Goal: Task Accomplishment & Management: Use online tool/utility

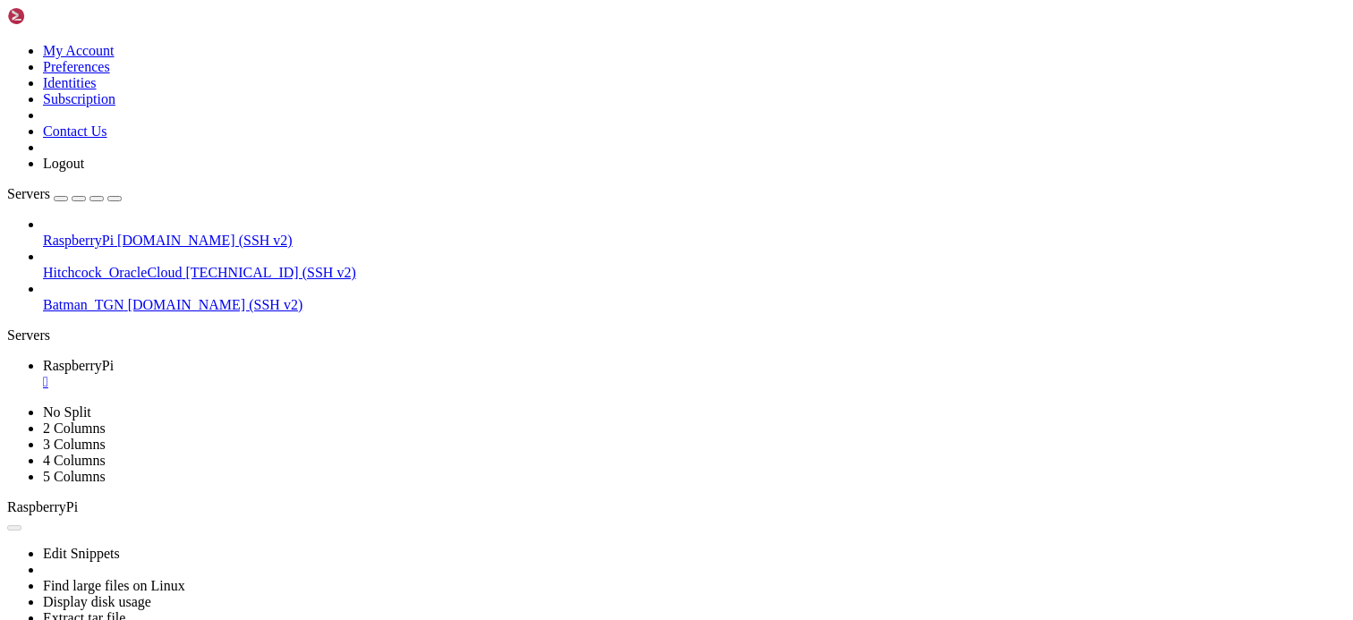
scroll to position [1429, 0]
click at [345, 374] on div "" at bounding box center [694, 382] width 1303 height 16
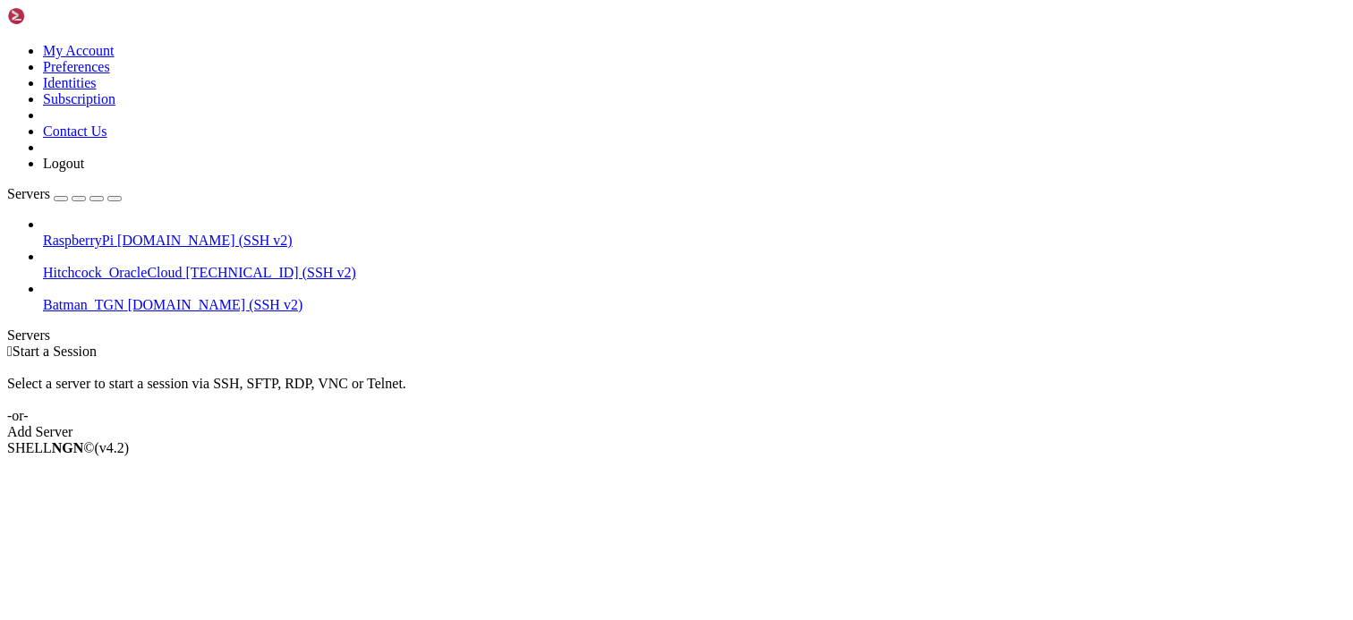
click at [576, 344] on div " Start a Session Select a server to start a session via SSH, SFTP, RDP, VNC or…" at bounding box center [676, 392] width 1339 height 97
click at [792, 344] on div " Start a Session" at bounding box center [676, 352] width 1339 height 16
click at [1234, 344] on div " Start a Session Select a server to start a session via SSH, SFTP, RDP, VNC or…" at bounding box center [676, 392] width 1339 height 97
click at [421, 344] on div " Start a Session" at bounding box center [676, 352] width 1339 height 16
click at [114, 233] on span "RaspberryPi" at bounding box center [78, 240] width 71 height 15
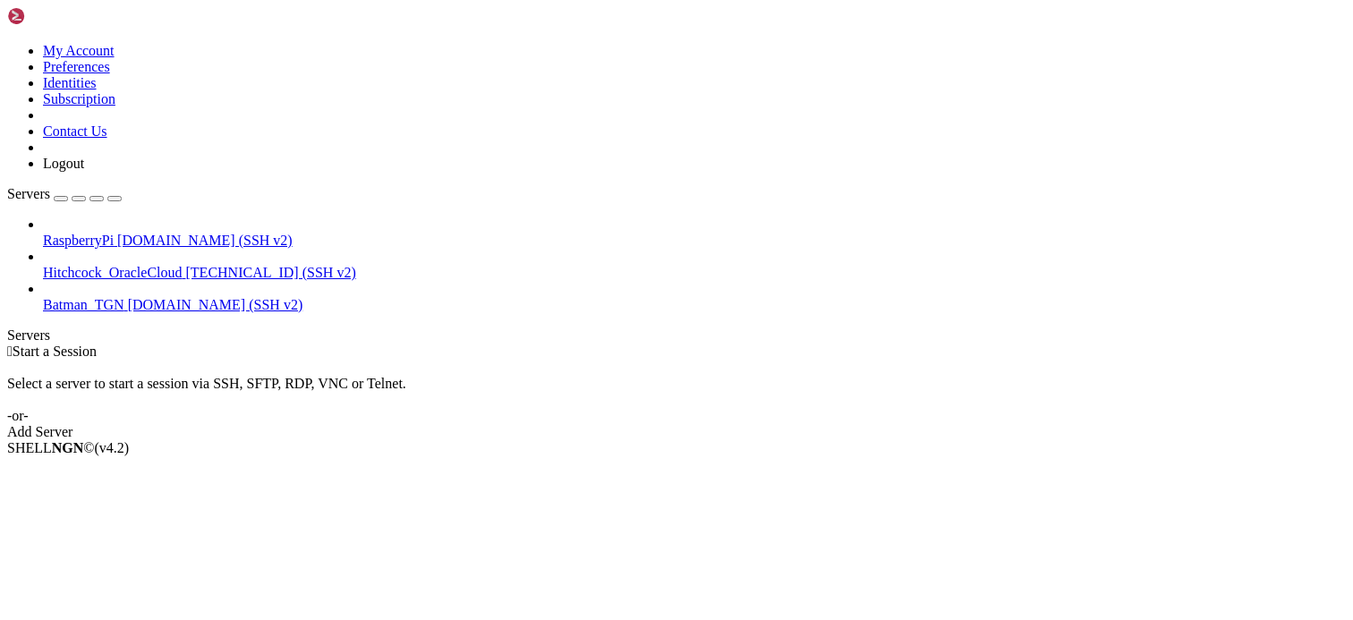
click at [114, 233] on span "RaspberryPi" at bounding box center [78, 240] width 71 height 15
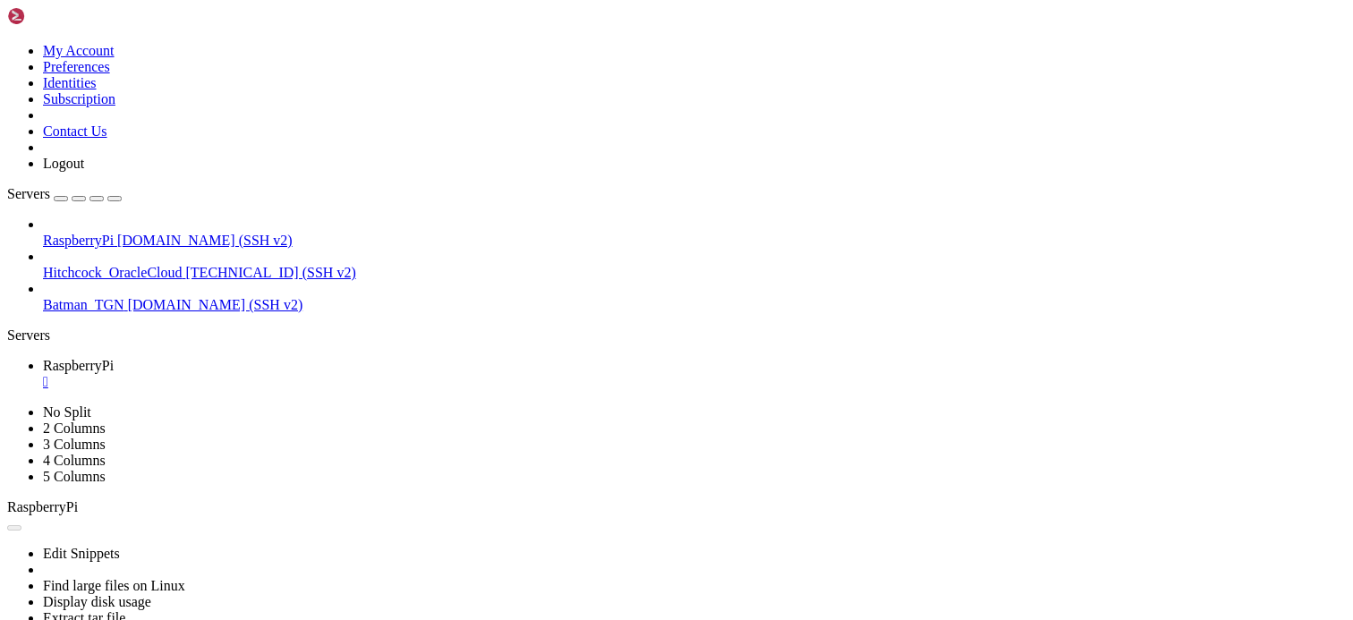
scroll to position [0, 0]
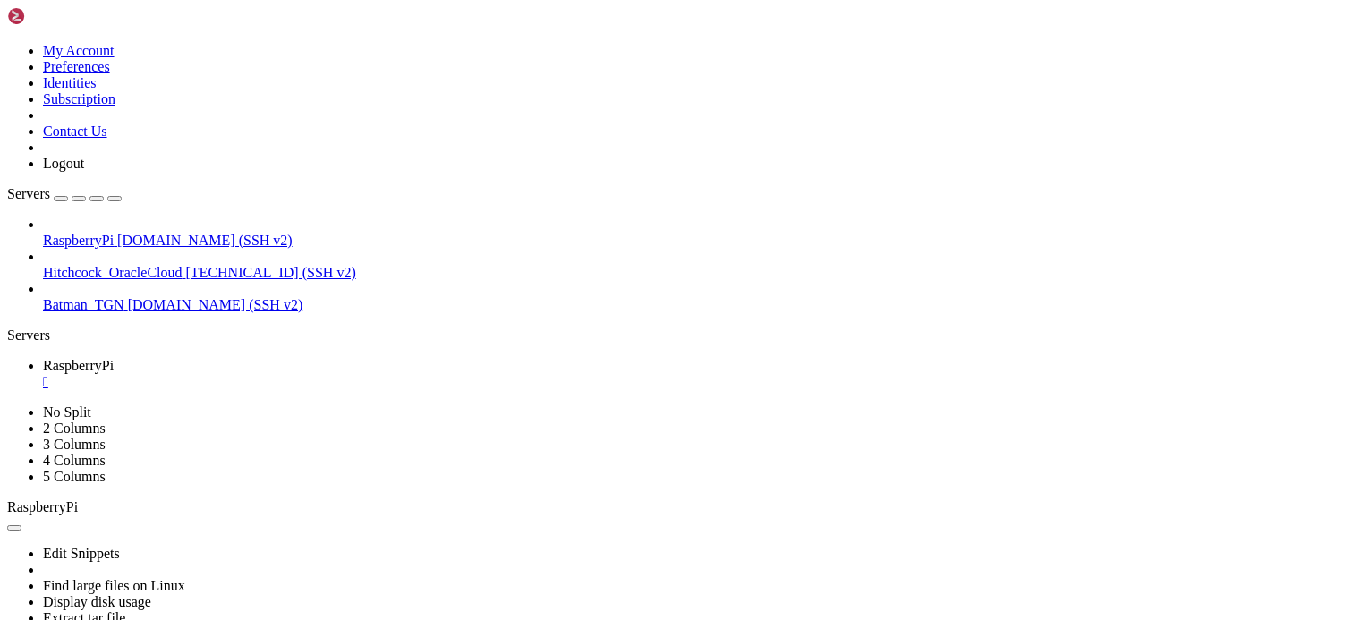
scroll to position [884, 0]
click at [340, 374] on div "" at bounding box center [694, 382] width 1303 height 16
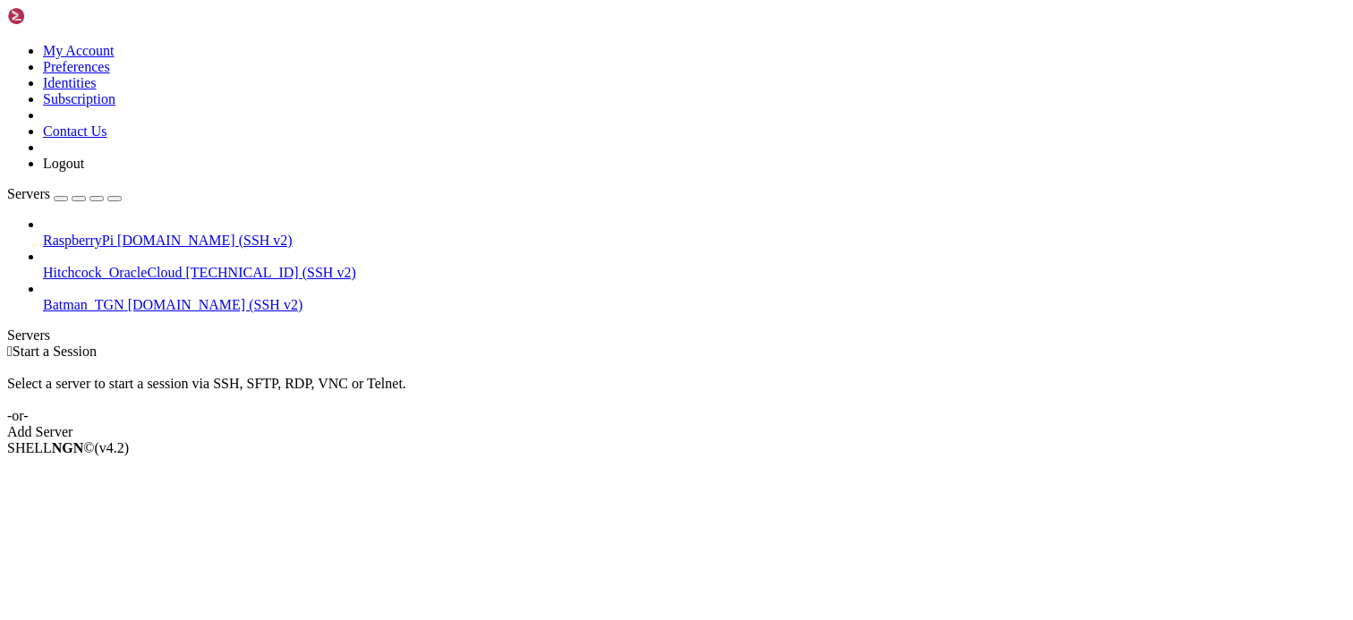
click at [588, 457] on div "SHELL NGN © (v 4.2 )" at bounding box center [676, 448] width 1339 height 16
click at [114, 233] on span "RaspberryPi" at bounding box center [78, 240] width 71 height 15
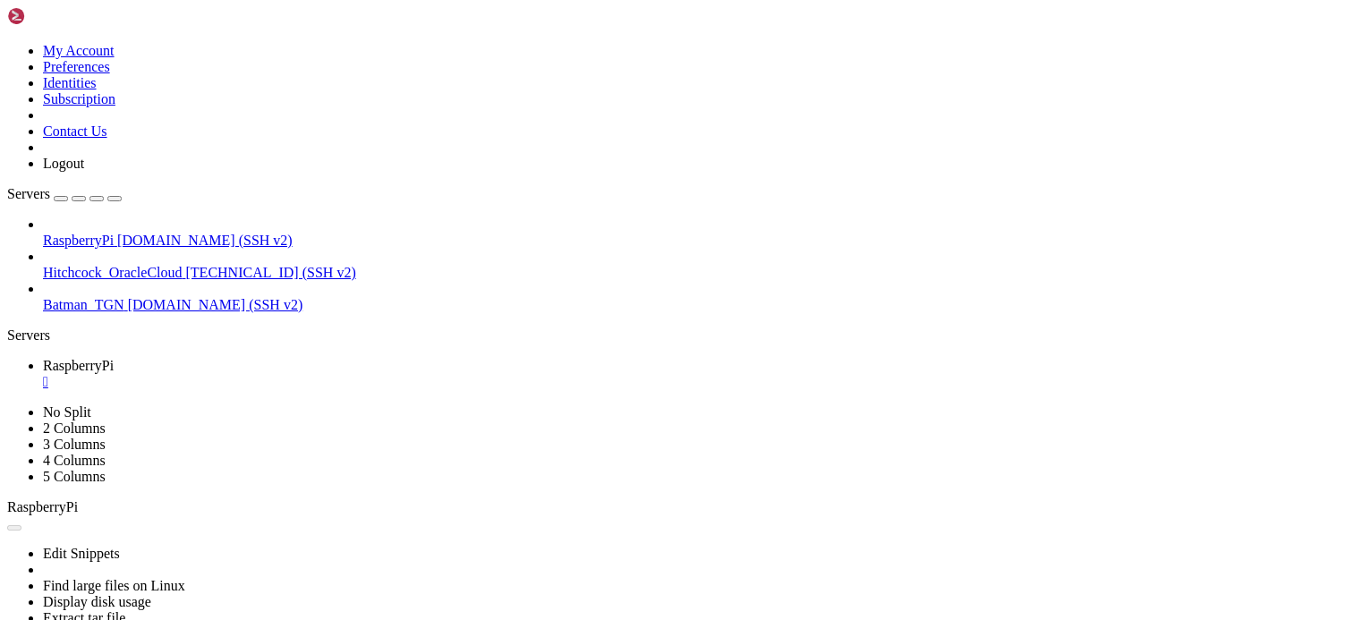
scroll to position [0, 0]
click at [337, 374] on div "" at bounding box center [694, 382] width 1303 height 16
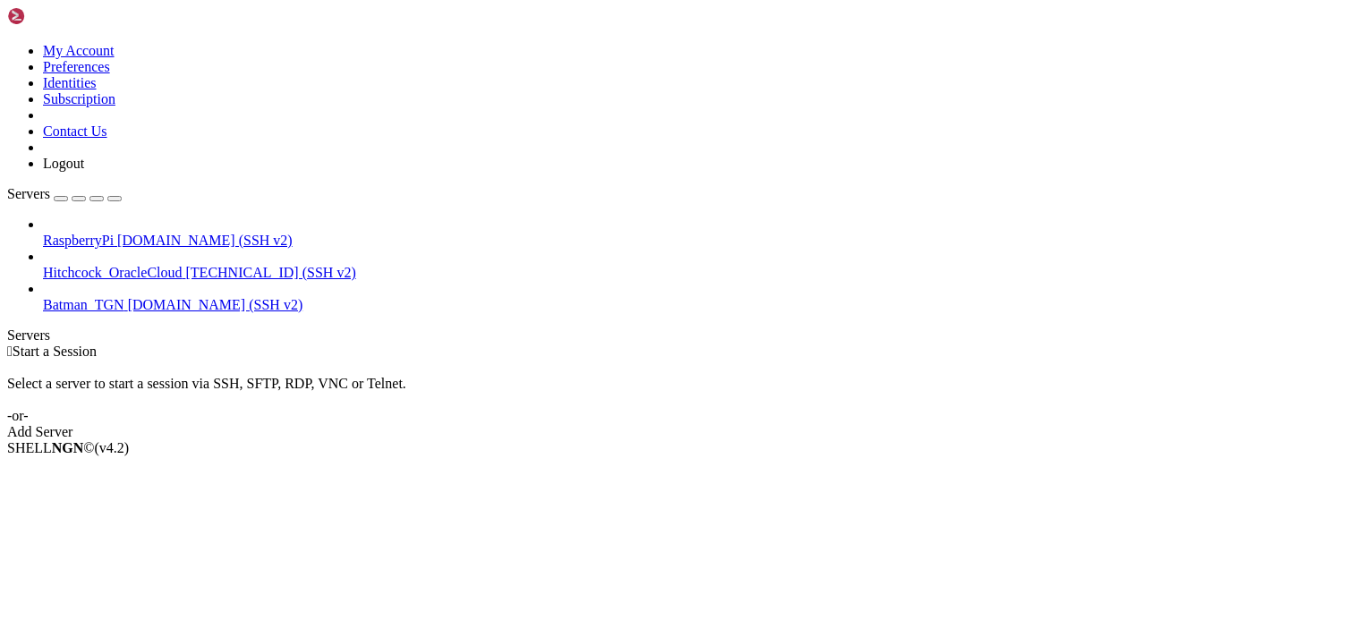
click at [395, 360] on div "Select a server to start a session via SSH, SFTP, RDP, VNC or Telnet. -or-" at bounding box center [676, 392] width 1339 height 64
click at [551, 344] on div " Start a Session" at bounding box center [676, 352] width 1339 height 16
click at [492, 457] on div "SHELL NGN © (v 4.2 )" at bounding box center [676, 448] width 1339 height 16
click at [43, 233] on icon at bounding box center [43, 233] width 0 height 0
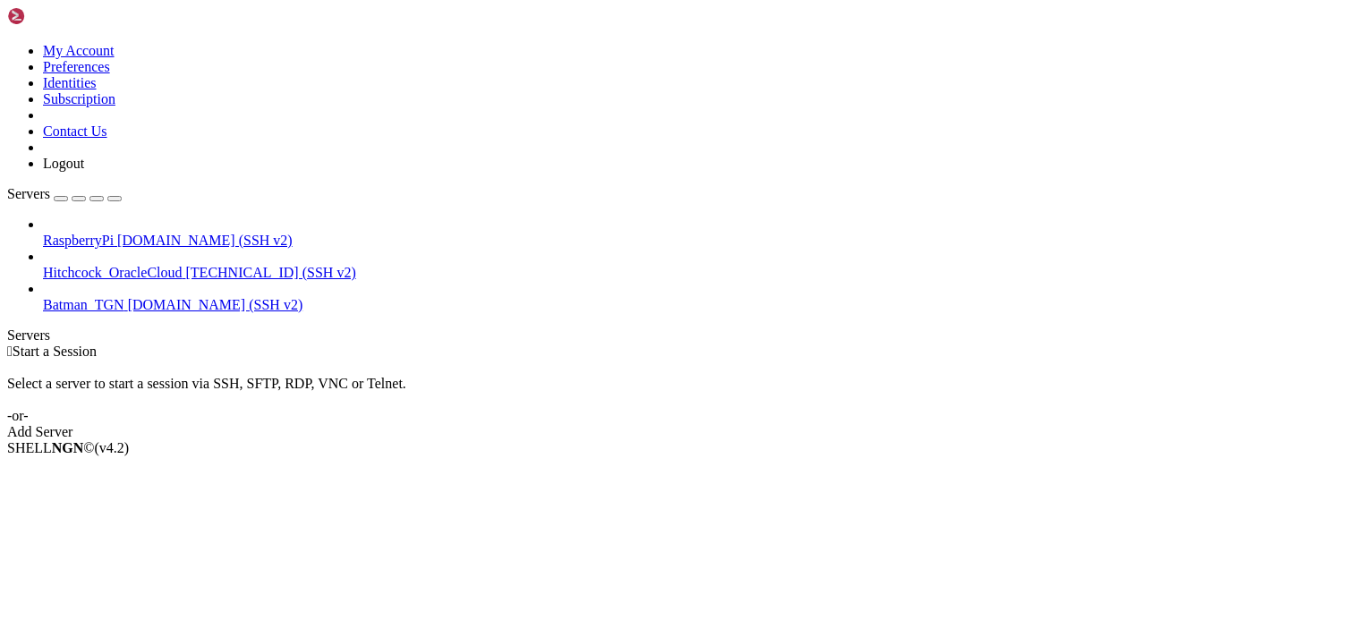
click at [114, 233] on span "RaspberryPi" at bounding box center [78, 240] width 71 height 15
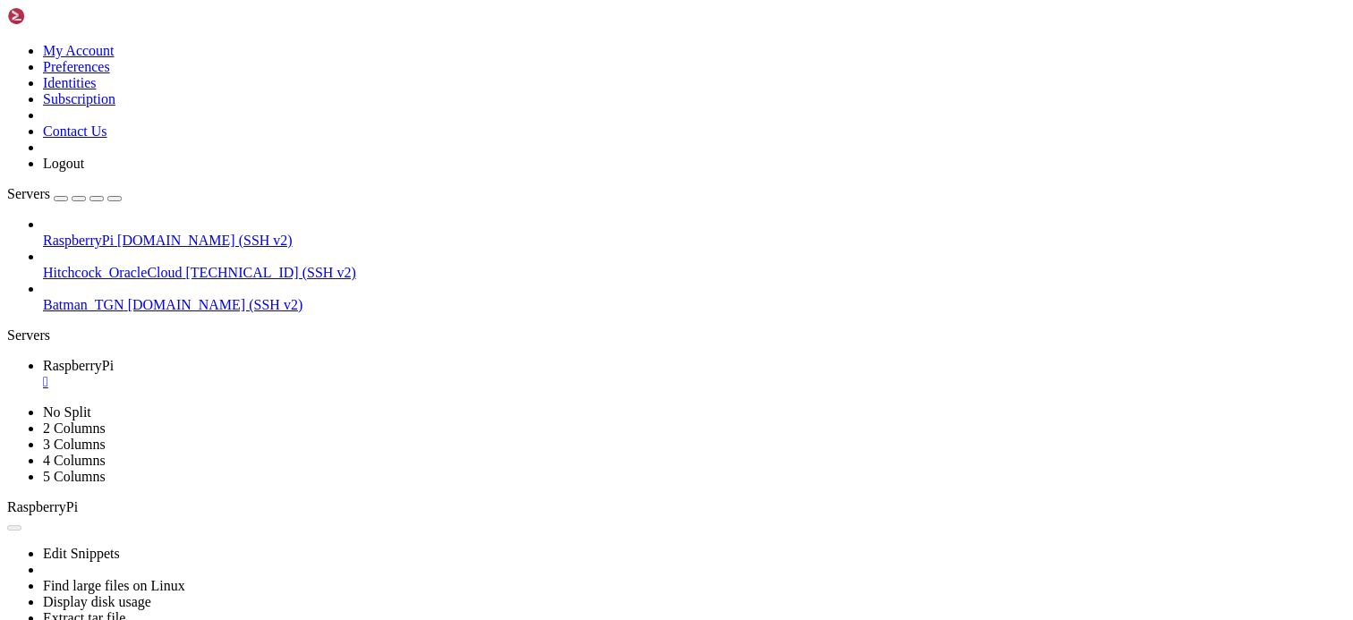
scroll to position [0, 0]
click at [331, 358] on link "RaspberryPi " at bounding box center [694, 374] width 1303 height 32
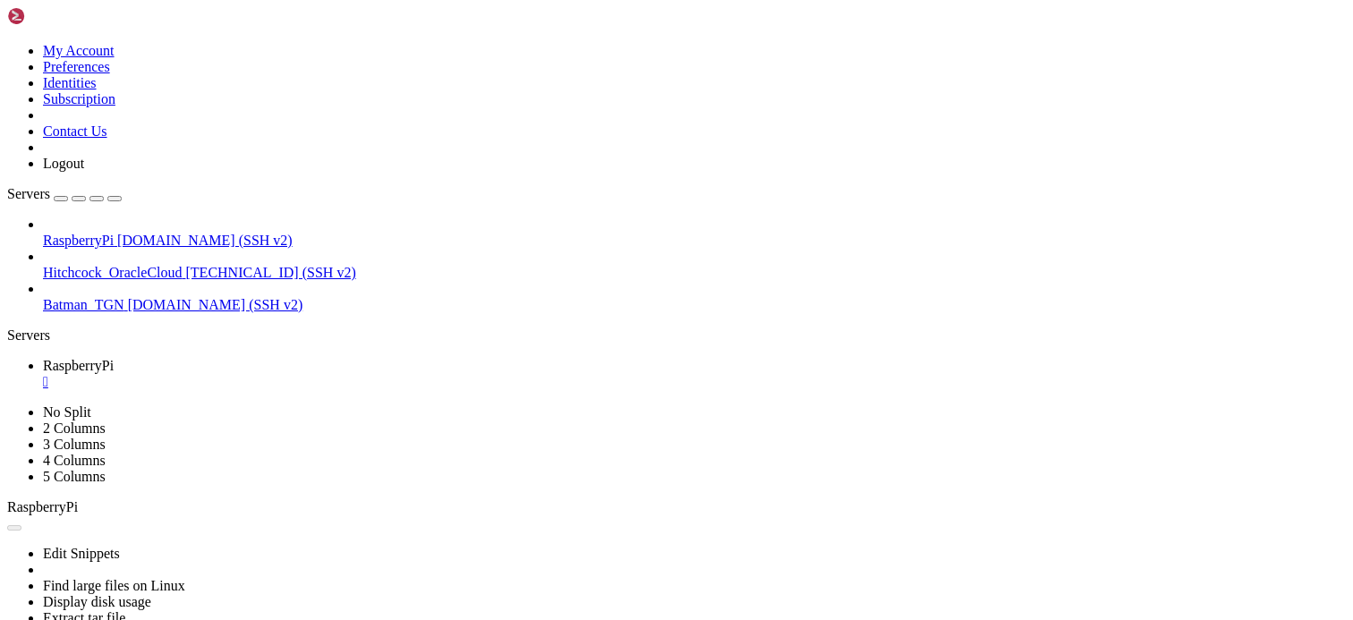
click at [340, 374] on div "" at bounding box center [694, 382] width 1303 height 16
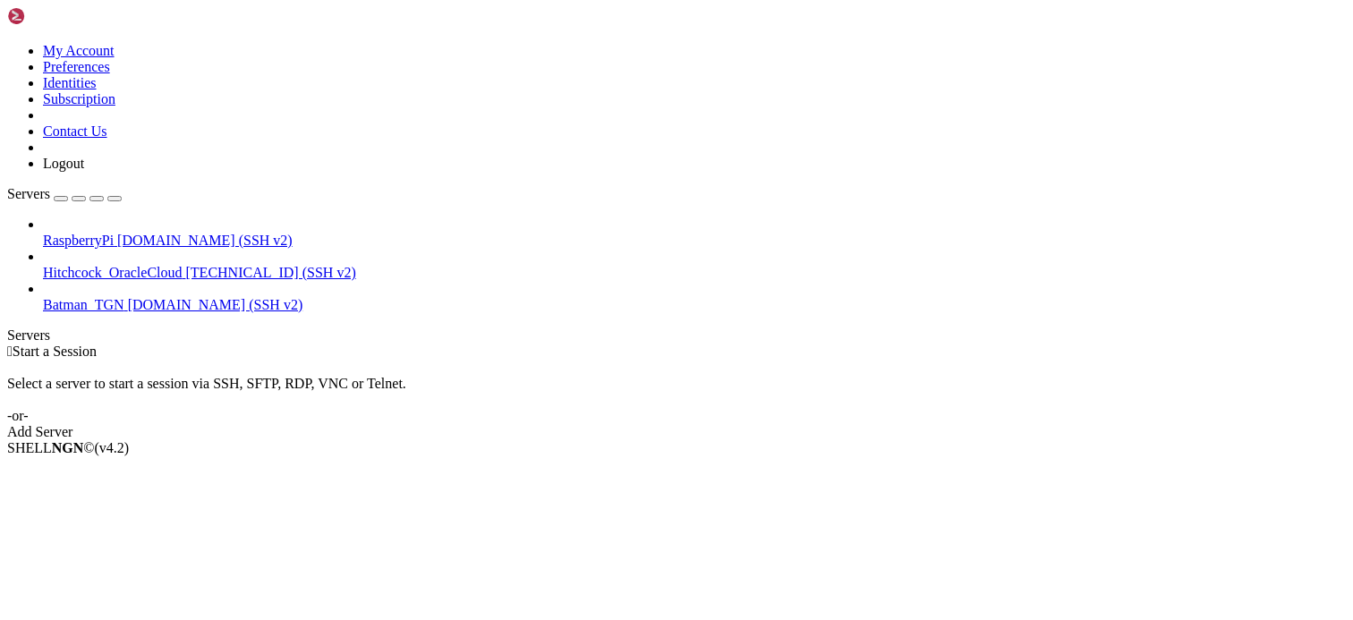
click at [310, 360] on div "Select a server to start a session via SSH, SFTP, RDP, VNC or Telnet. -or-" at bounding box center [676, 392] width 1339 height 64
click at [645, 344] on div " Start a Session" at bounding box center [676, 352] width 1339 height 16
